Goal: Information Seeking & Learning: Learn about a topic

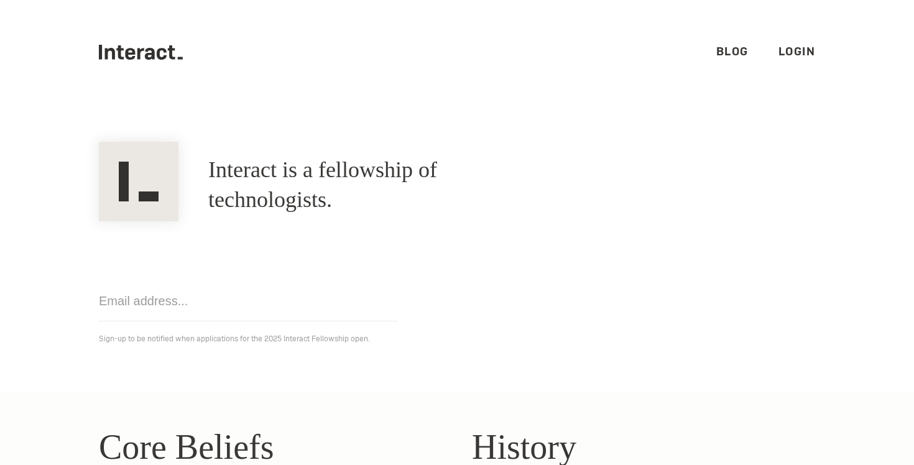
click at [451, 178] on h1 "Interact is a fellowship of technologists." at bounding box center [376, 185] width 336 height 60
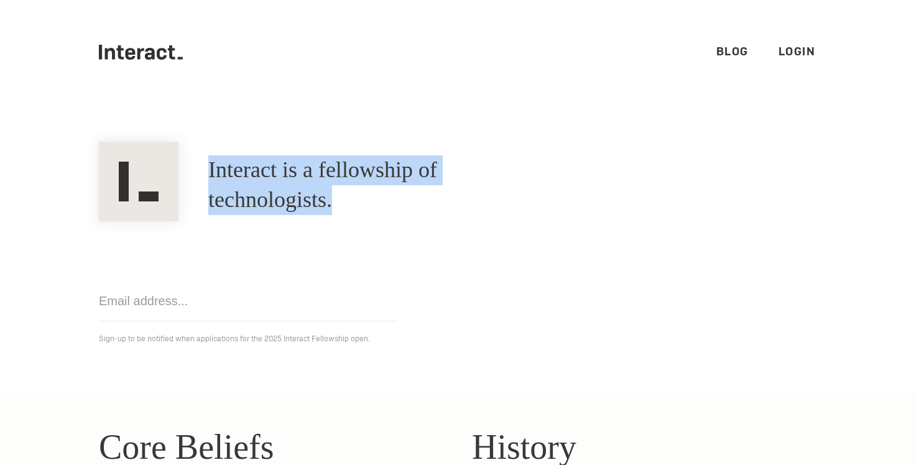
click at [451, 178] on h1 "Interact is a fellowship of technologists." at bounding box center [376, 185] width 336 height 60
click at [497, 180] on h1 "Interact is a fellowship of technologists." at bounding box center [376, 185] width 336 height 60
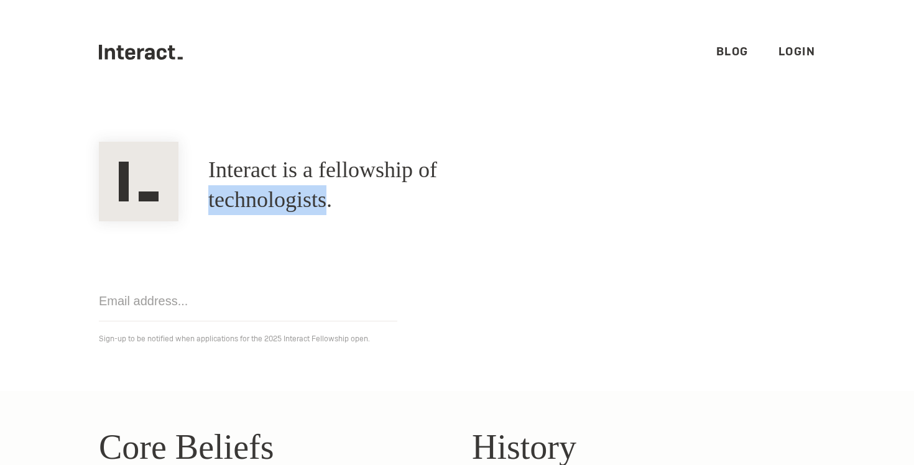
click at [497, 180] on h1 "Interact is a fellowship of technologists." at bounding box center [376, 185] width 336 height 60
click at [732, 49] on link "Blog" at bounding box center [732, 51] width 32 height 14
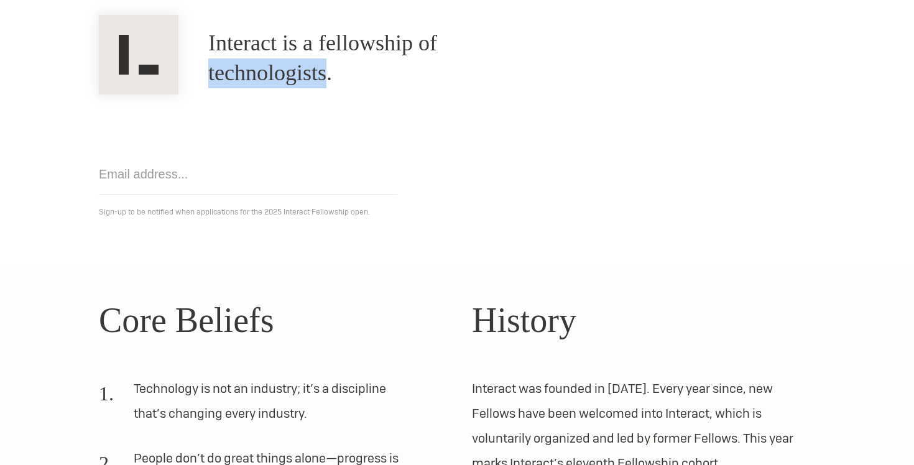
scroll to position [229, 0]
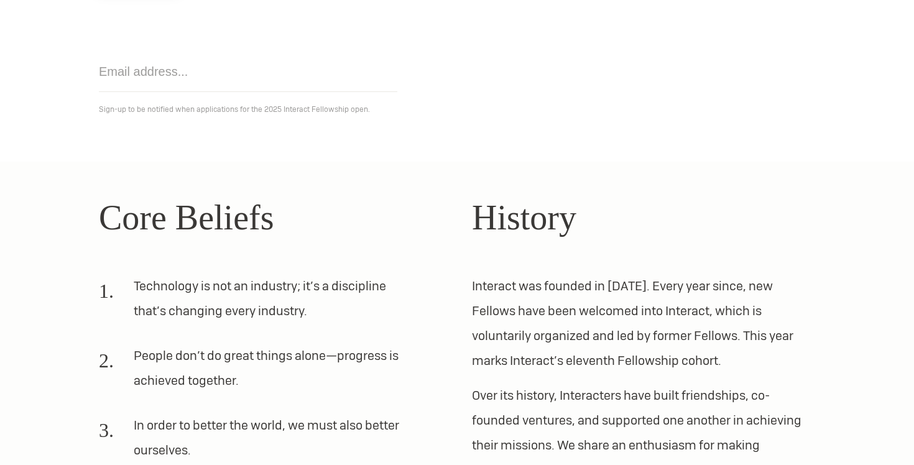
click at [323, 185] on section "Core Beliefs Technology is not an industry; it’s a discipline that’s changing e…" at bounding box center [457, 421] width 914 height 519
click at [254, 279] on li "Technology is not an industry; it’s a discipline that’s changing every industry." at bounding box center [255, 304] width 313 height 60
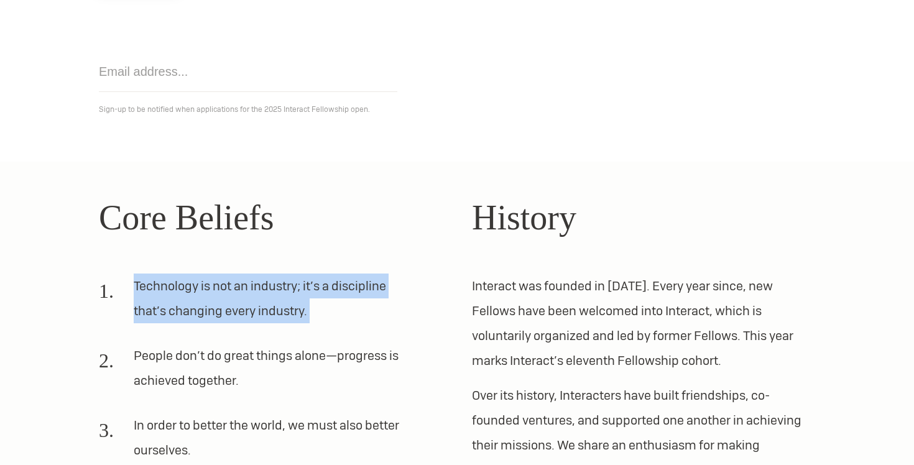
click at [254, 279] on li "Technology is not an industry; it’s a discipline that’s changing every industry." at bounding box center [255, 304] width 313 height 60
click at [269, 280] on li "Technology is not an industry; it’s a discipline that’s changing every industry." at bounding box center [255, 304] width 313 height 60
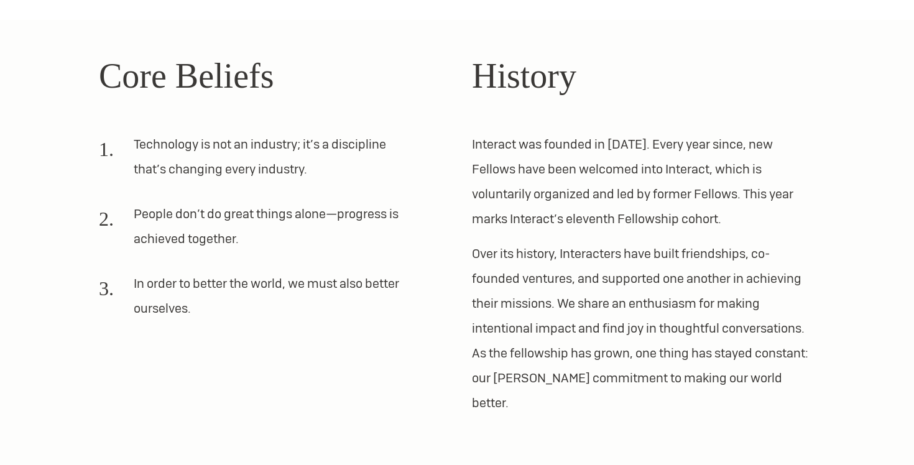
scroll to position [419, 0]
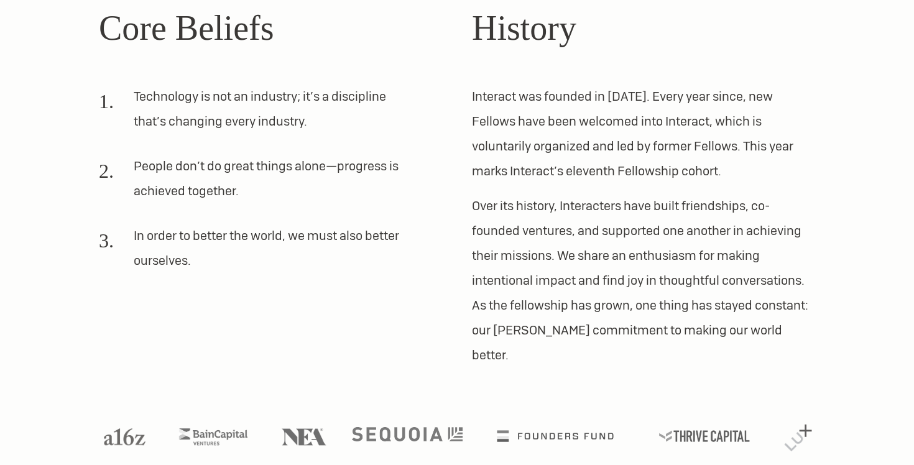
click at [409, 427] on img at bounding box center [407, 434] width 111 height 14
click at [476, 206] on p "Over its history, Interacters have built friendships, co-founded ventures, and …" at bounding box center [643, 280] width 343 height 174
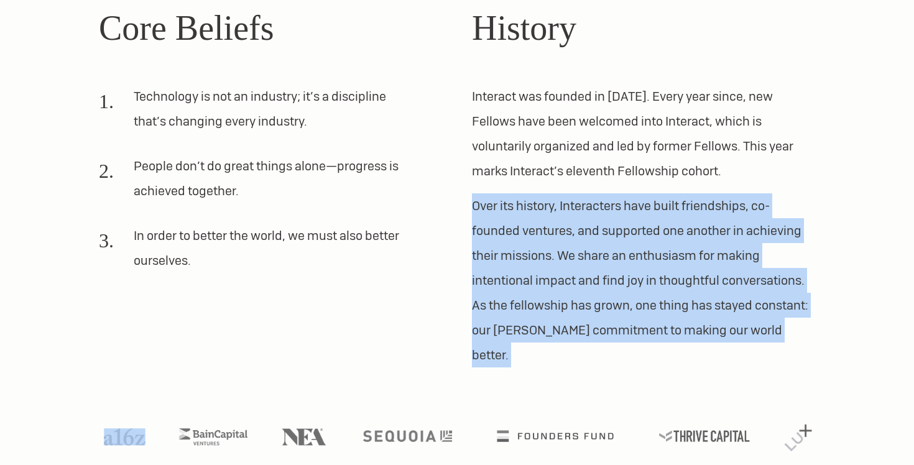
click at [476, 206] on p "Over its history, Interacters have built friendships, co-founded ventures, and …" at bounding box center [643, 280] width 343 height 174
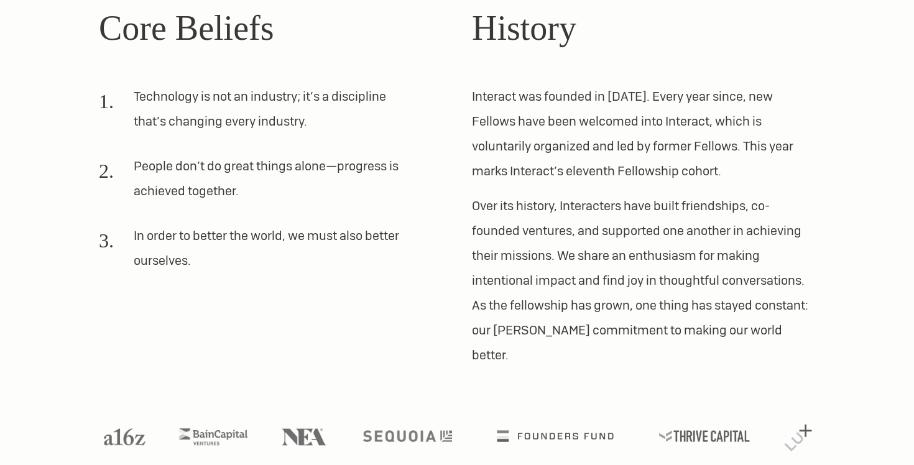
click at [509, 218] on p "Over its history, Interacters have built friendships, co-founded ventures, and …" at bounding box center [643, 280] width 343 height 174
click at [507, 145] on p "Interact was founded in [DATE]. Every year since, new Fellows have been welcome…" at bounding box center [643, 133] width 343 height 99
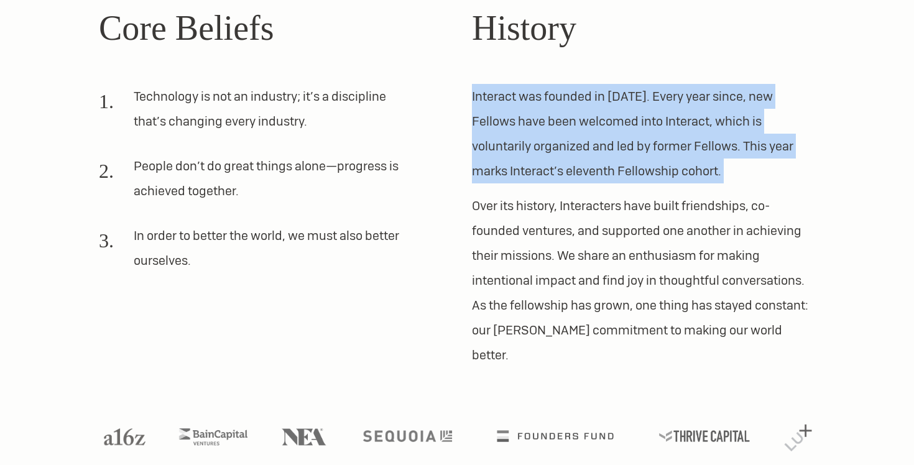
click at [507, 145] on p "Interact was founded in [DATE]. Every year since, new Fellows have been welcome…" at bounding box center [643, 133] width 343 height 99
click at [508, 107] on p "Interact was founded in [DATE]. Every year since, new Fellows have been welcome…" at bounding box center [643, 133] width 343 height 99
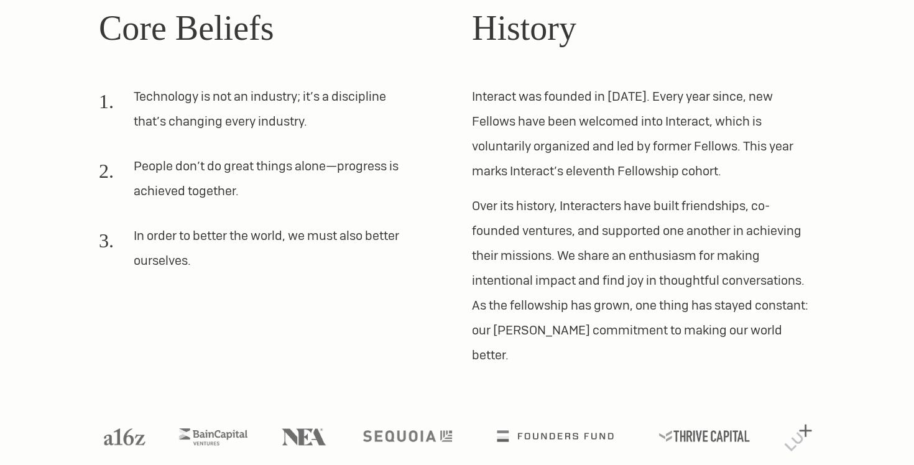
scroll to position [0, 0]
